Goal: Check status: Check status

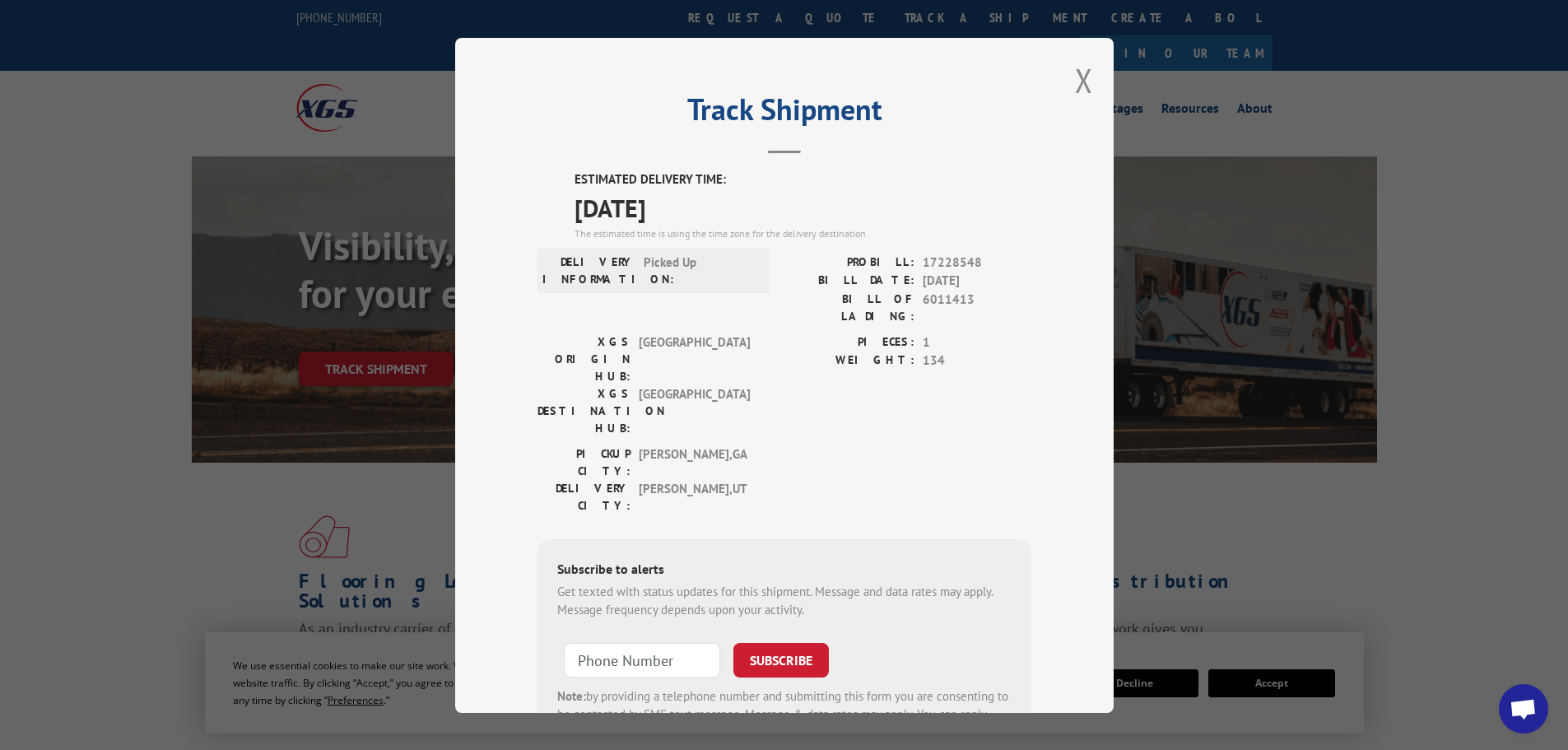
click at [1080, 73] on button "Close modal" at bounding box center [1084, 80] width 18 height 44
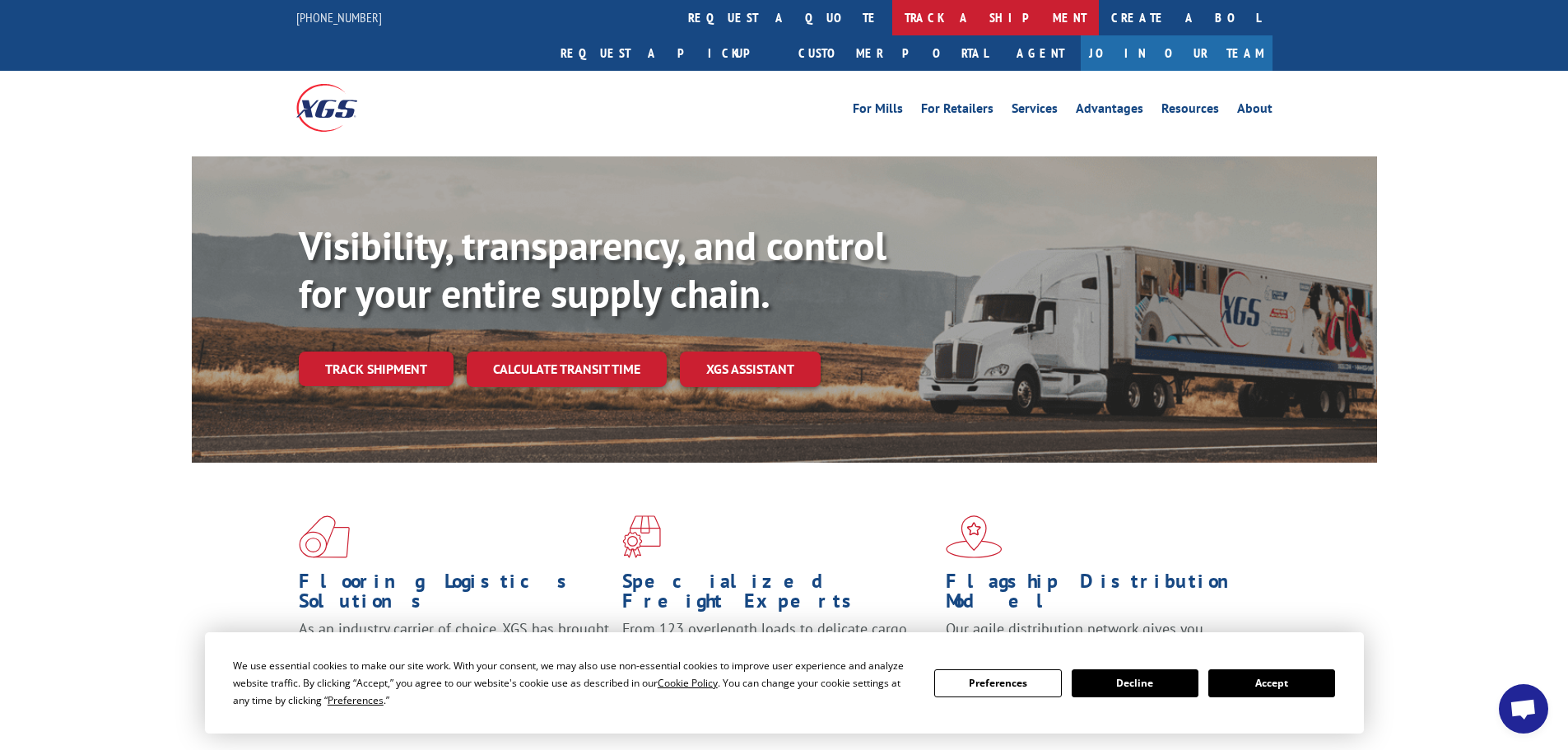
click at [892, 25] on link "track a shipment" at bounding box center [995, 17] width 206 height 36
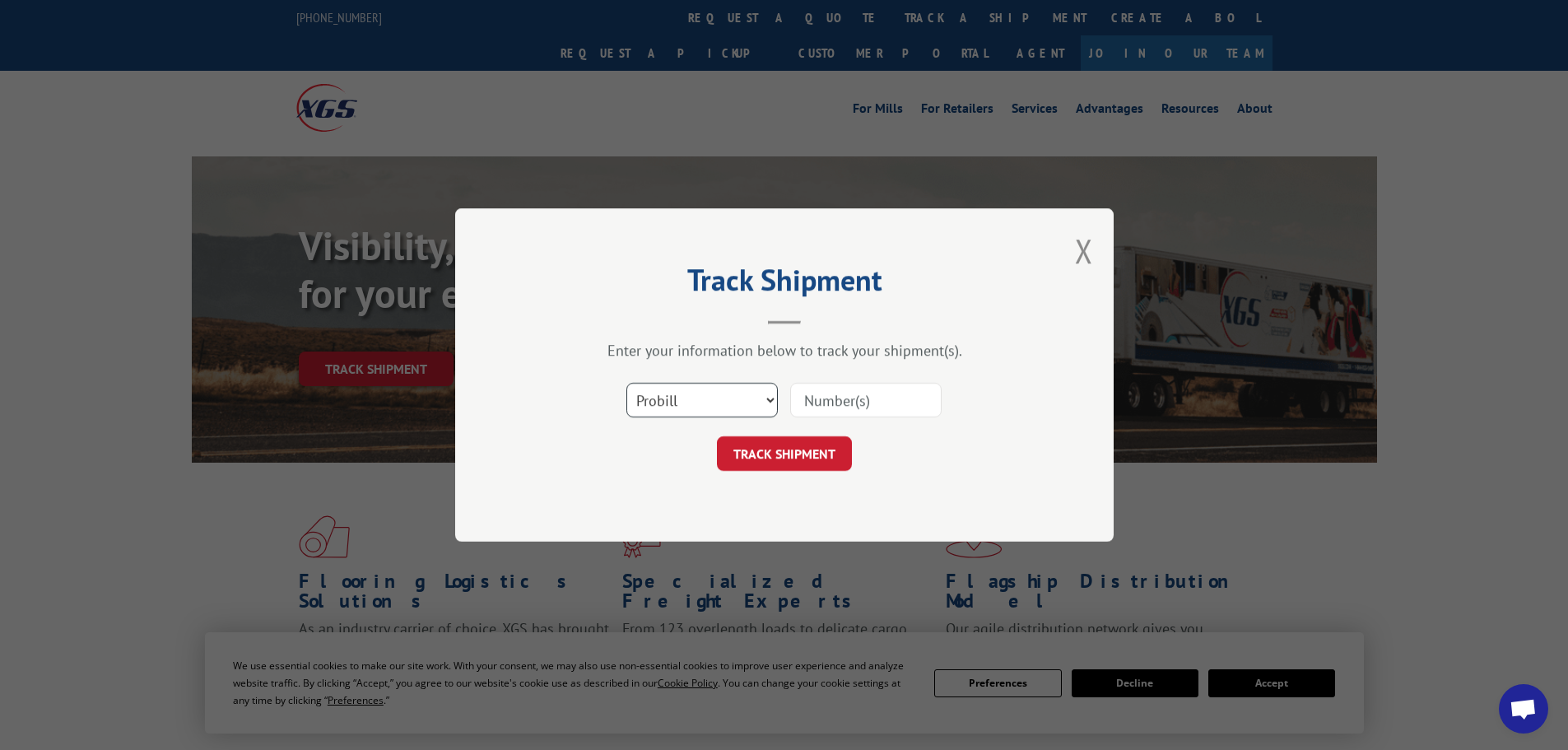
click at [669, 404] on select "Select category... Probill BOL PO" at bounding box center [702, 400] width 151 height 35
click at [627, 382] on select "Select category... Probill BOL PO" at bounding box center [702, 400] width 151 height 35
click at [670, 400] on select "Select category... Probill BOL PO" at bounding box center [702, 400] width 151 height 35
select select "bol"
click at [627, 382] on select "Select category... Probill BOL PO" at bounding box center [702, 400] width 151 height 35
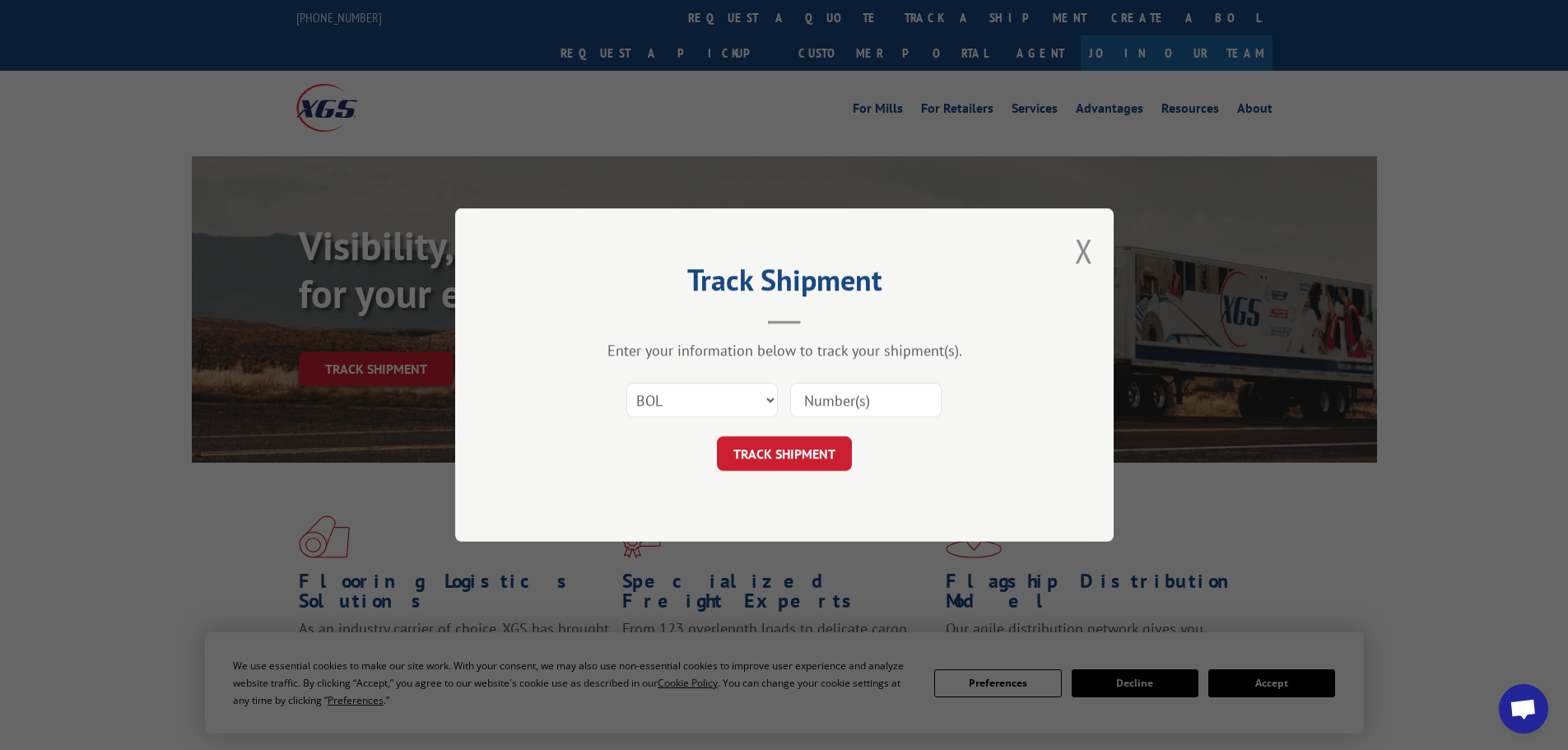
drag, startPoint x: 803, startPoint y: 406, endPoint x: 817, endPoint y: 406, distance: 14.0
click at [805, 406] on input at bounding box center [866, 400] width 151 height 35
paste input "5108604"
type input "5108604"
click at [810, 458] on button "TRACK SHIPMENT" at bounding box center [784, 453] width 135 height 35
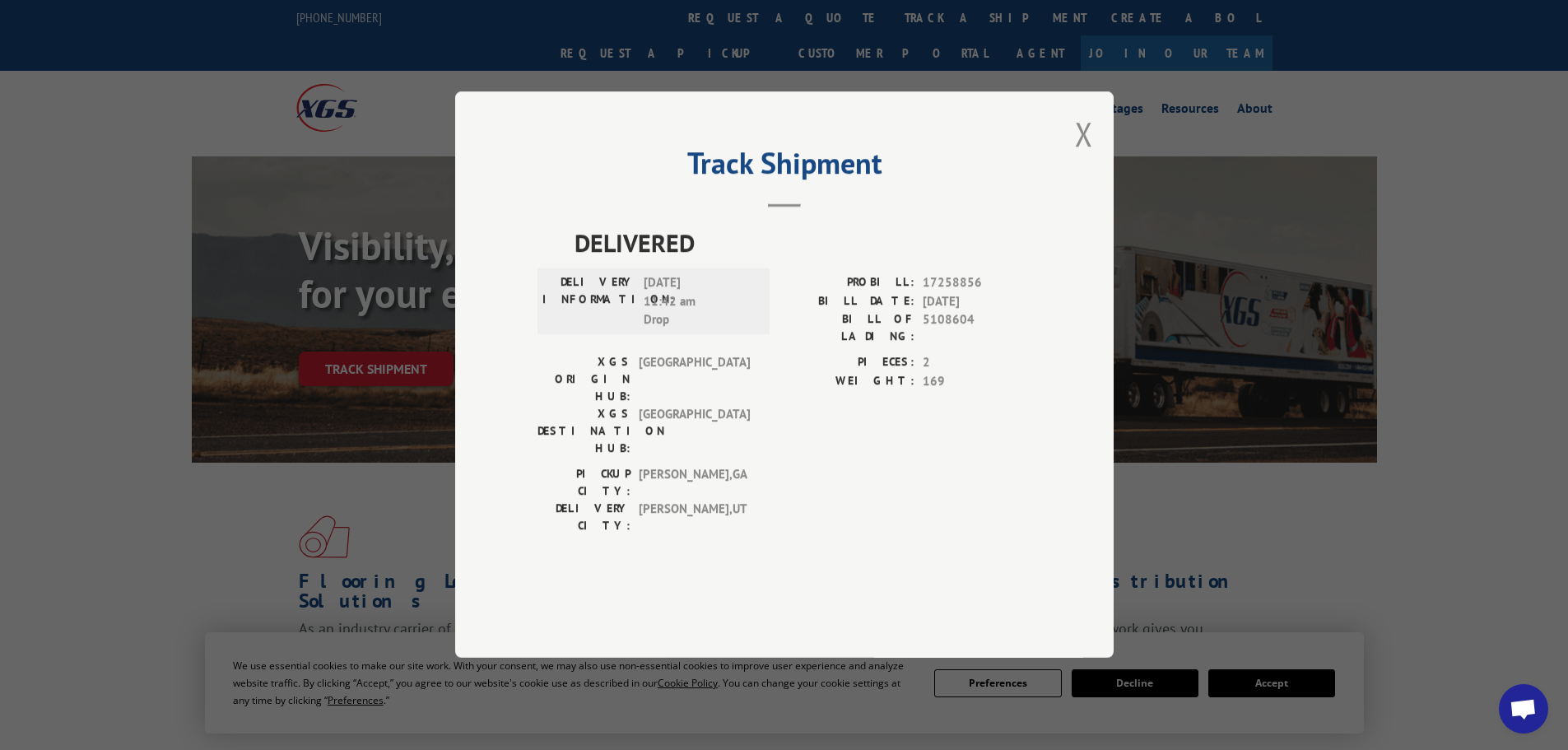
scroll to position [82, 0]
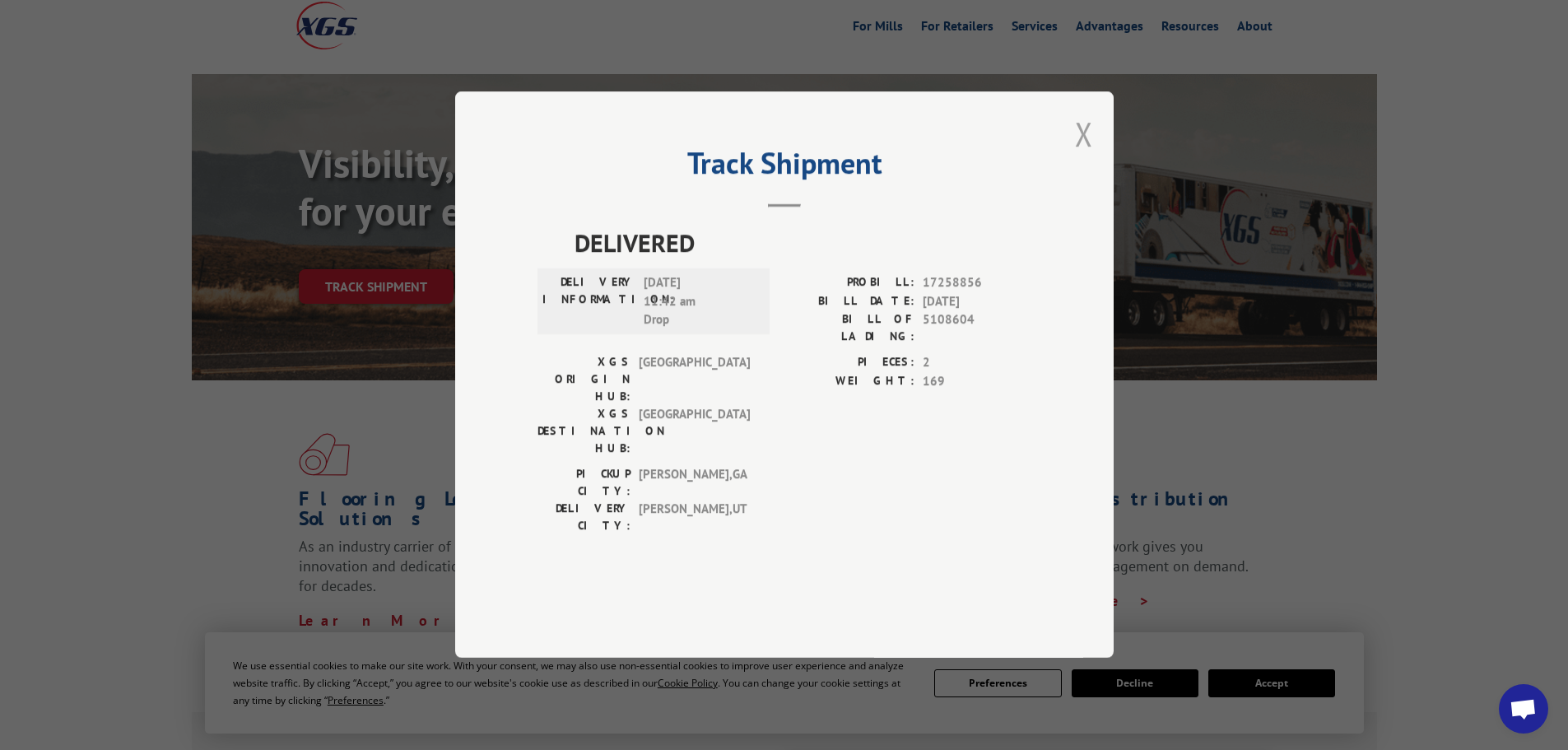
click at [1081, 156] on button "Close modal" at bounding box center [1084, 134] width 18 height 44
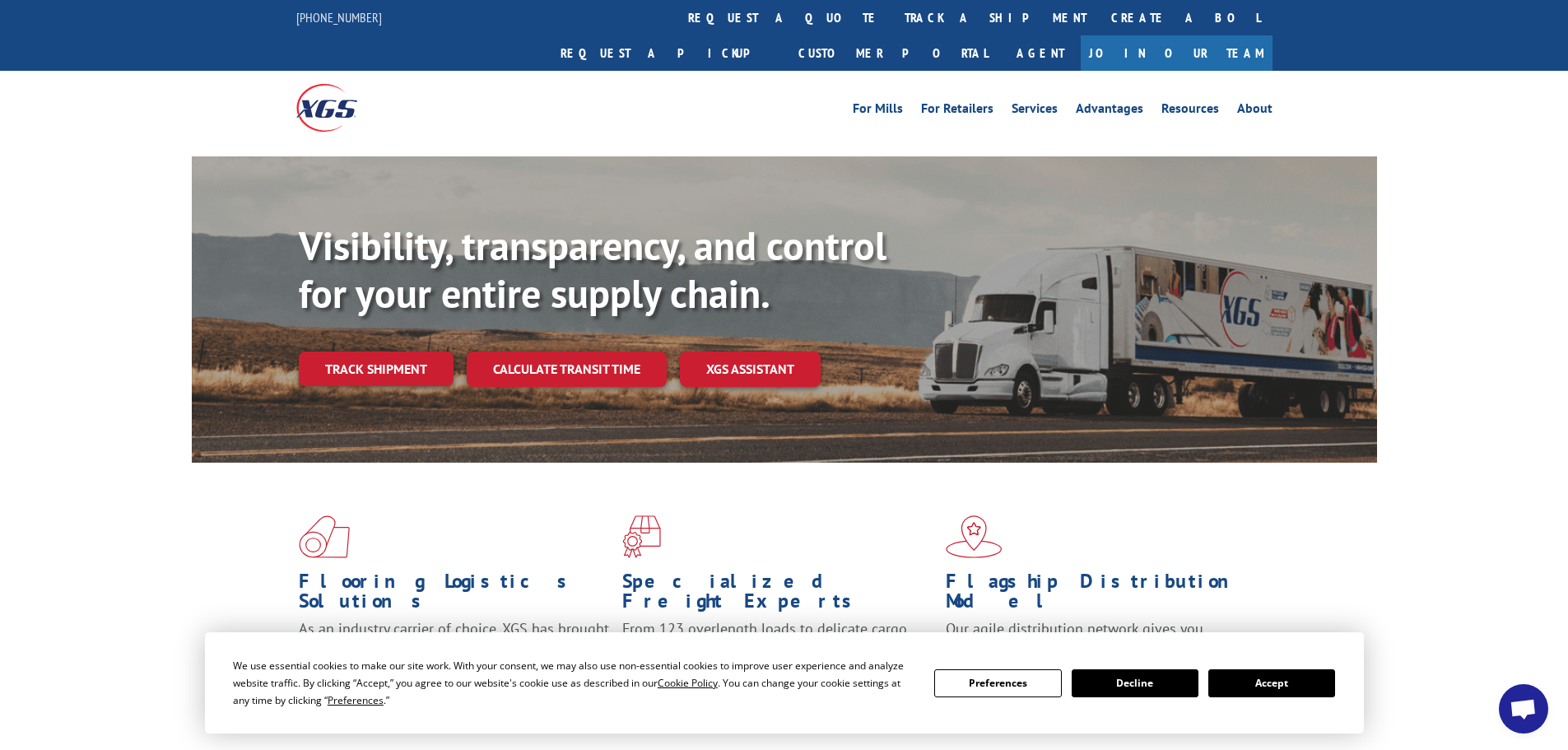
click at [1258, 684] on button "Accept" at bounding box center [1271, 682] width 127 height 28
